Goal: Task Accomplishment & Management: Manage account settings

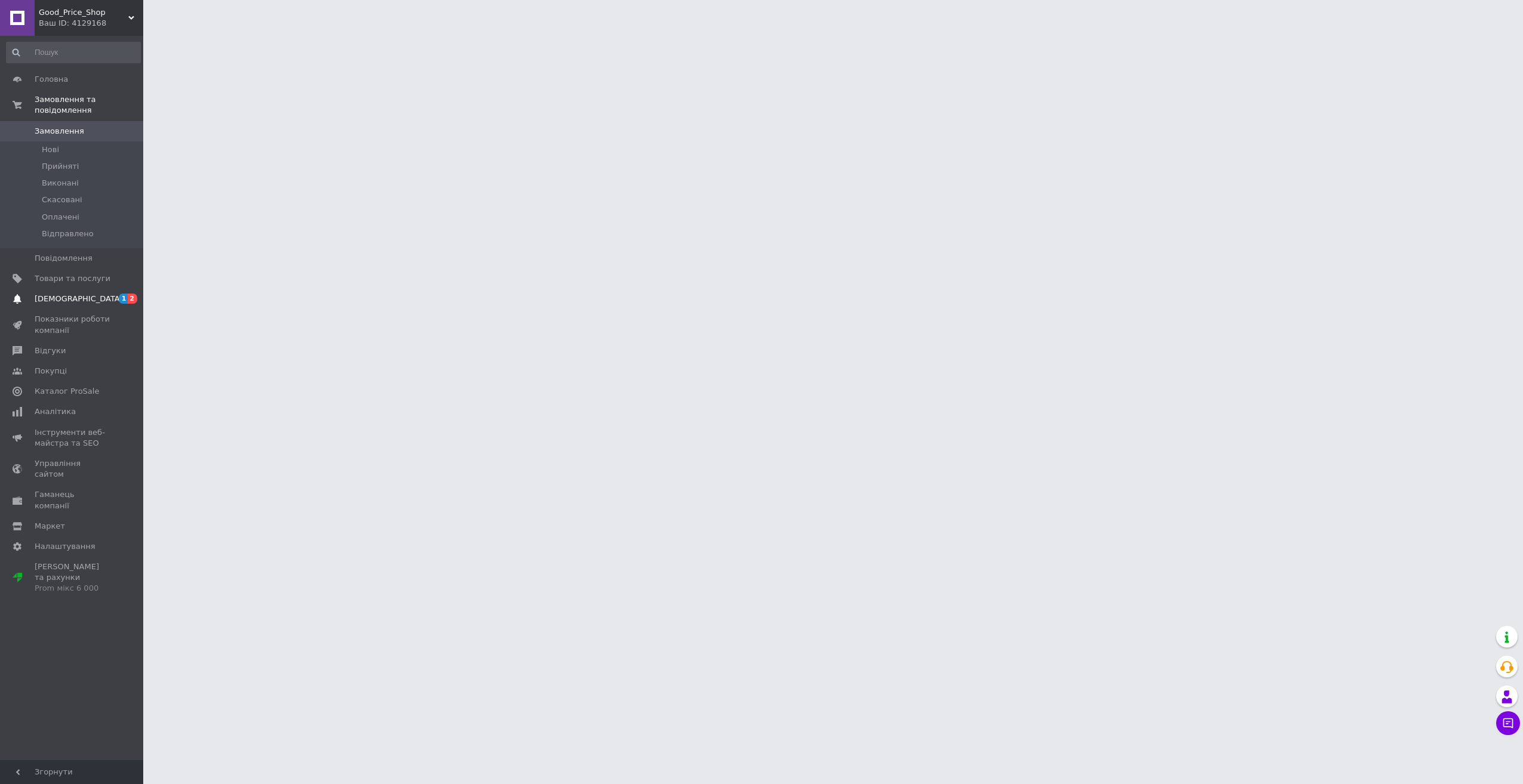
click at [70, 293] on span "[DEMOGRAPHIC_DATA]" at bounding box center [78, 298] width 88 height 11
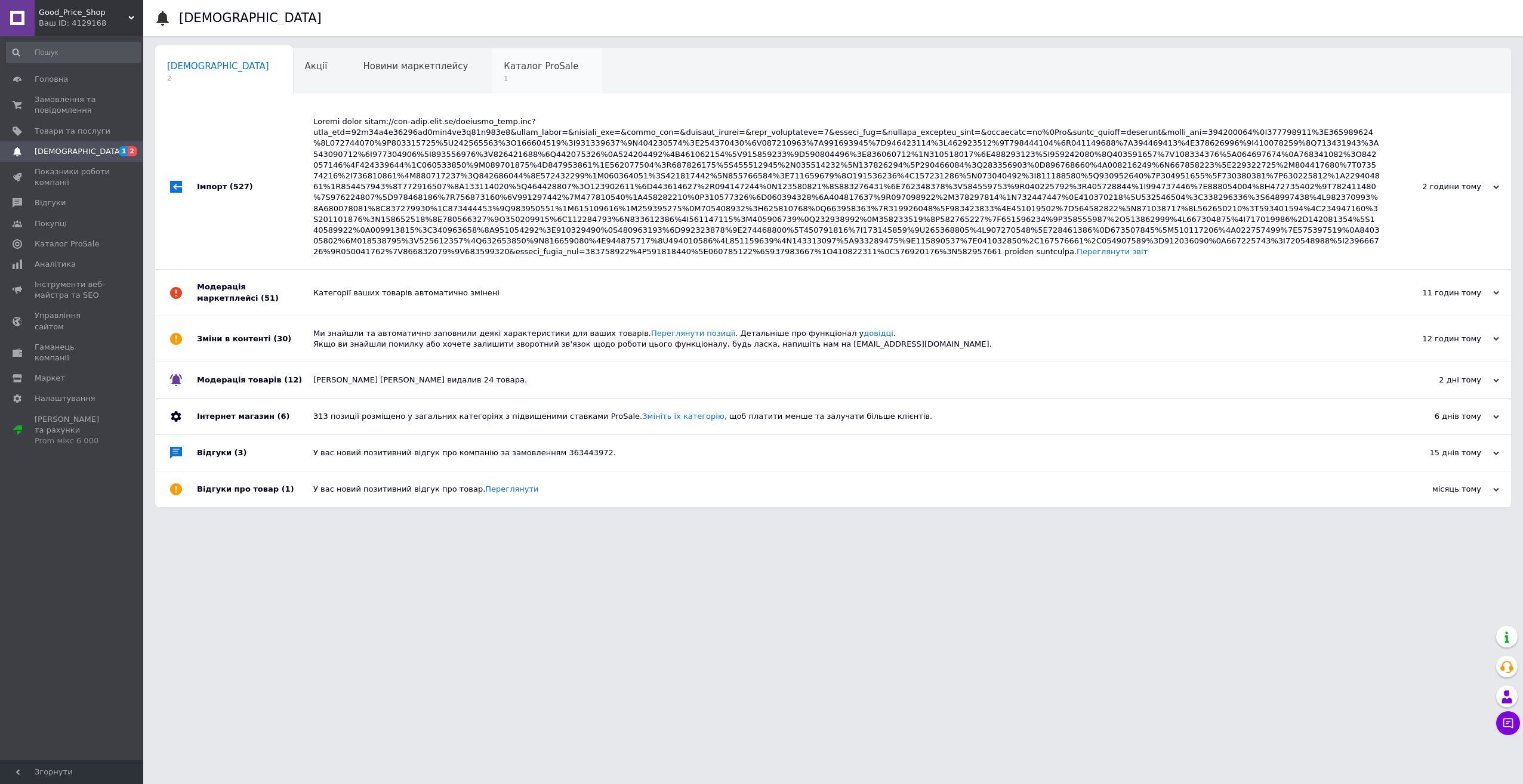
click at [492, 84] on div "Каталог ProSale 1" at bounding box center [547, 71] width 111 height 45
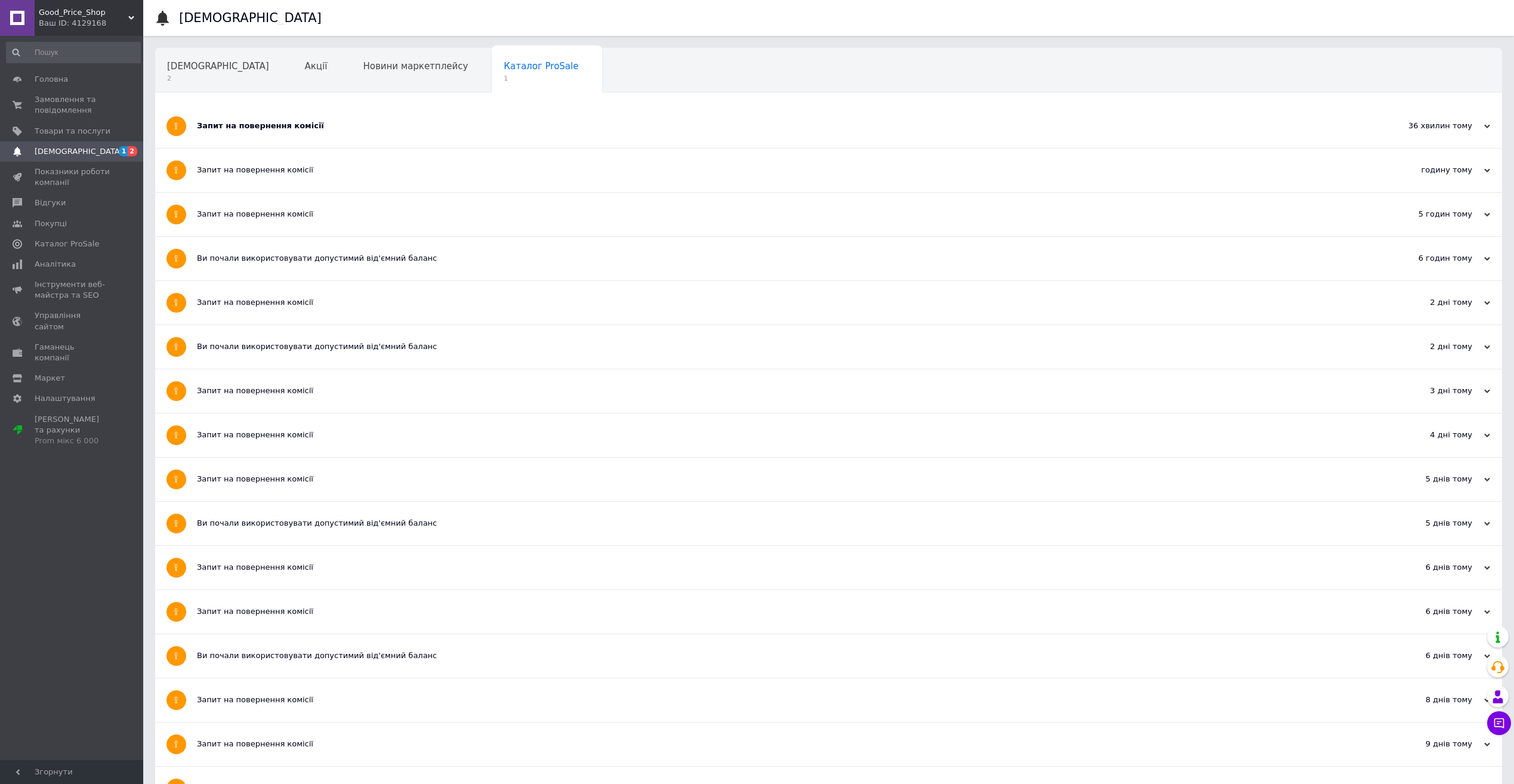
drag, startPoint x: 305, startPoint y: 126, endPoint x: 258, endPoint y: 123, distance: 47.1
click at [304, 126] on div "Запит на повернення комісії" at bounding box center [783, 126] width 1174 height 11
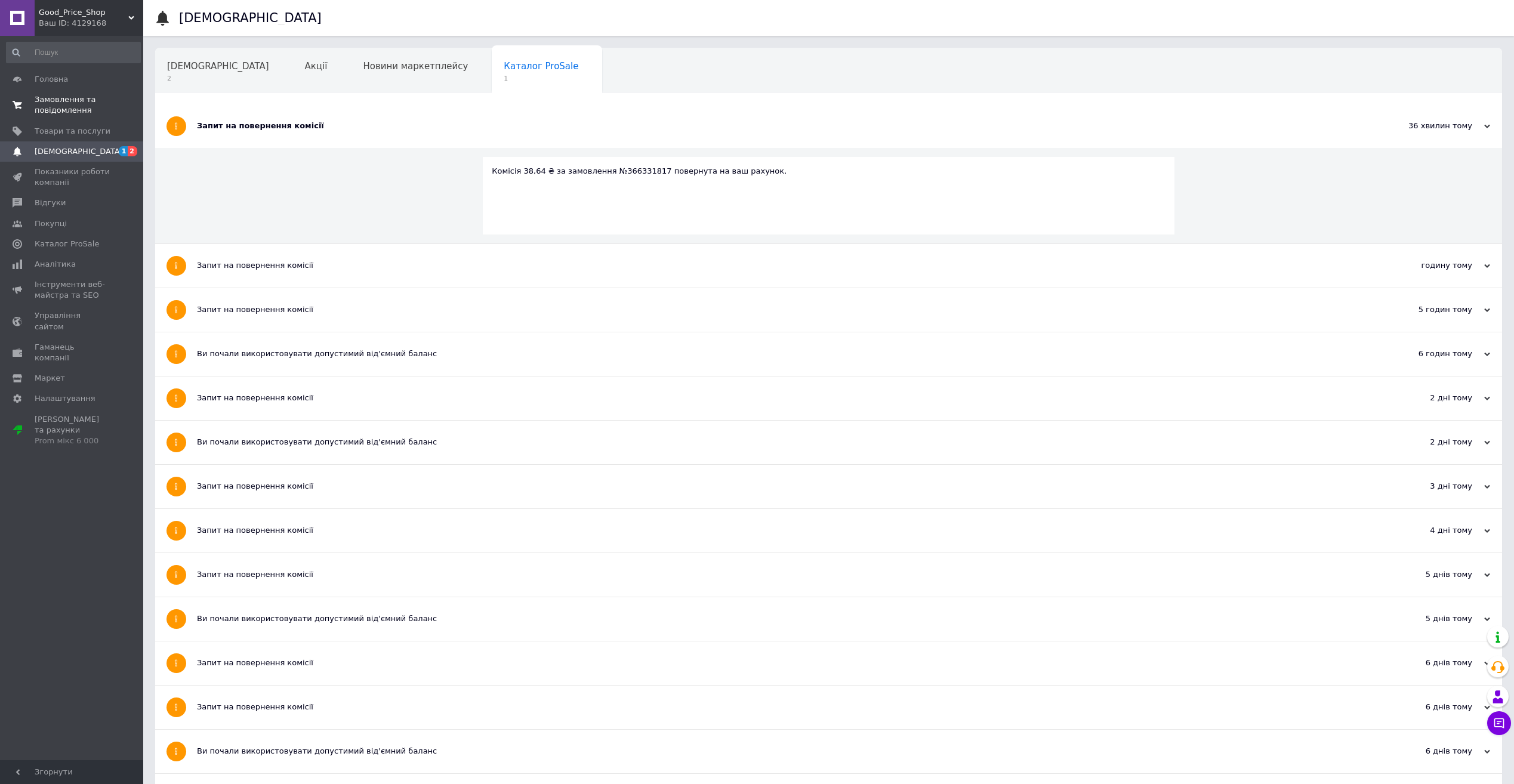
click at [68, 97] on span "Замовлення та повідомлення" at bounding box center [72, 106] width 75 height 22
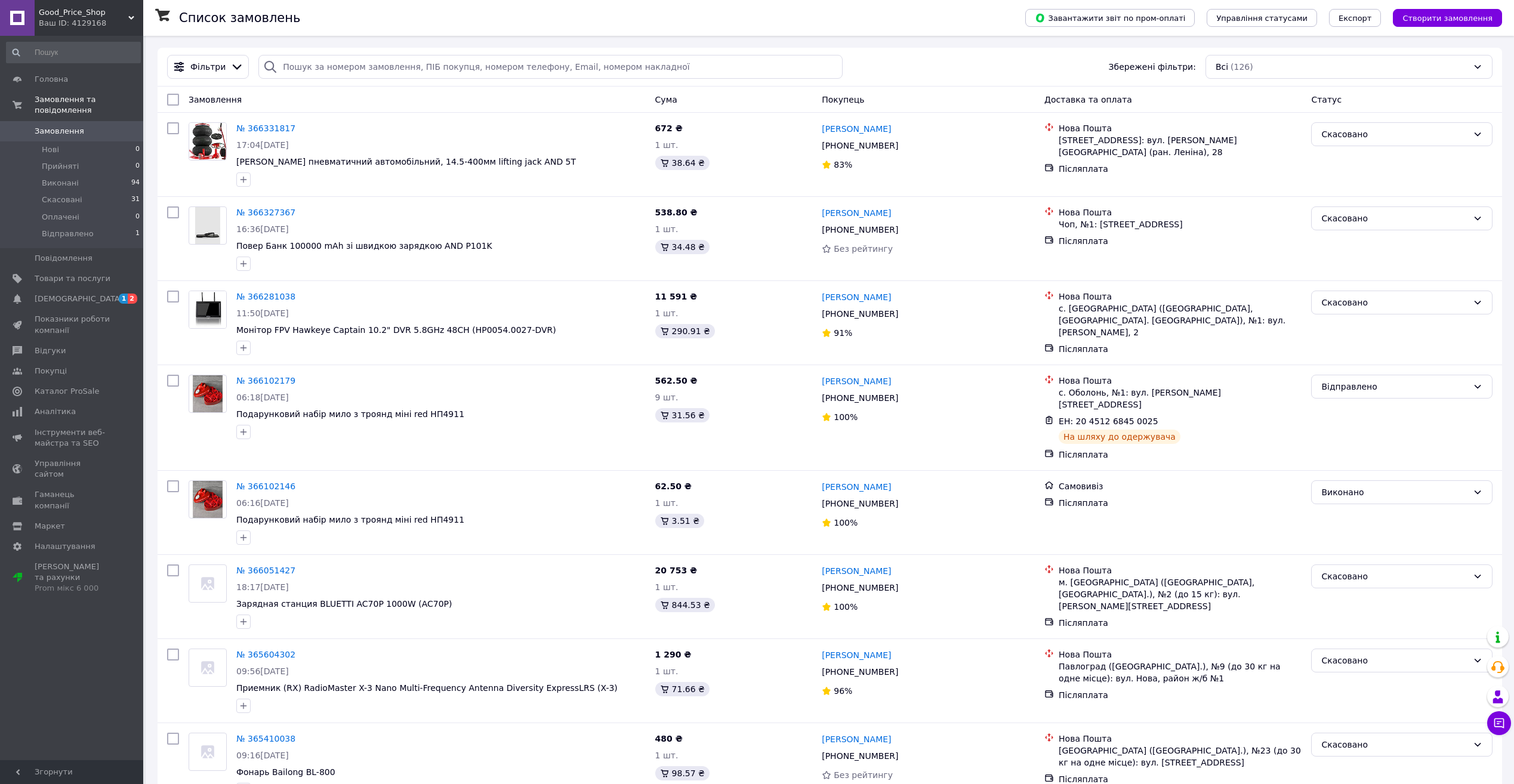
click at [88, 126] on span "Замовлення" at bounding box center [72, 131] width 75 height 11
click at [85, 293] on span "[DEMOGRAPHIC_DATA]" at bounding box center [72, 298] width 75 height 11
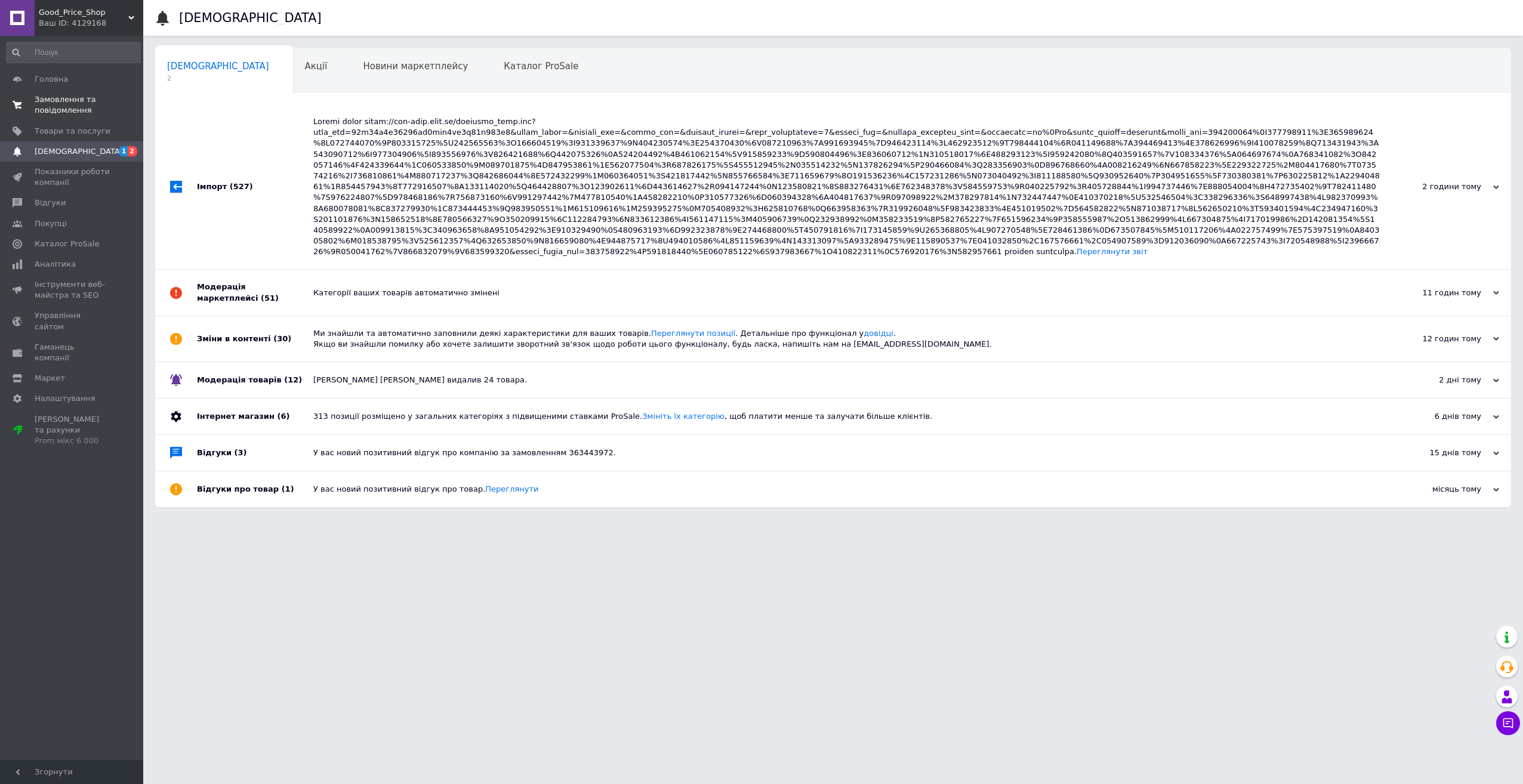
click at [95, 108] on span "Замовлення та повідомлення" at bounding box center [72, 106] width 75 height 22
